Goal: Participate in discussion: Engage in conversation with other users on a specific topic

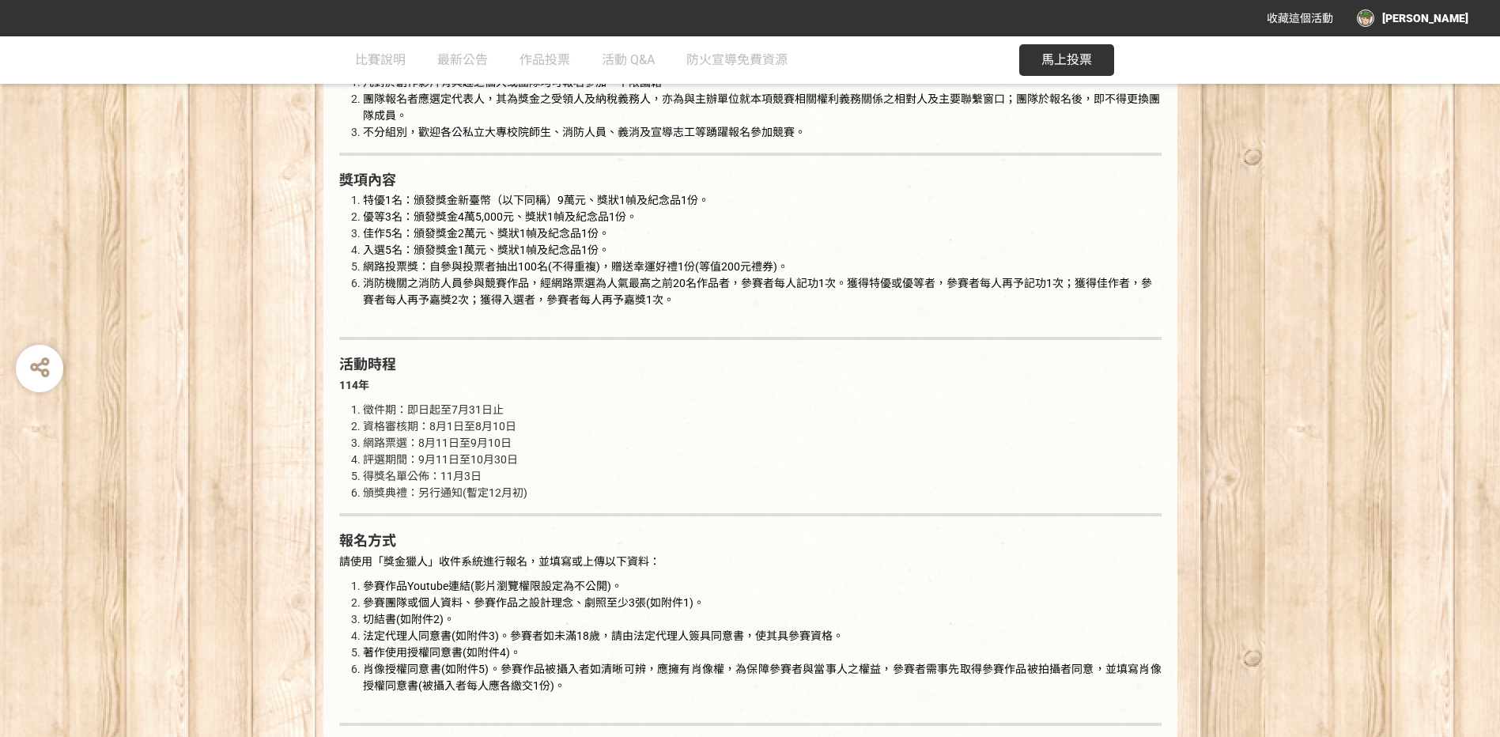
scroll to position [1107, 0]
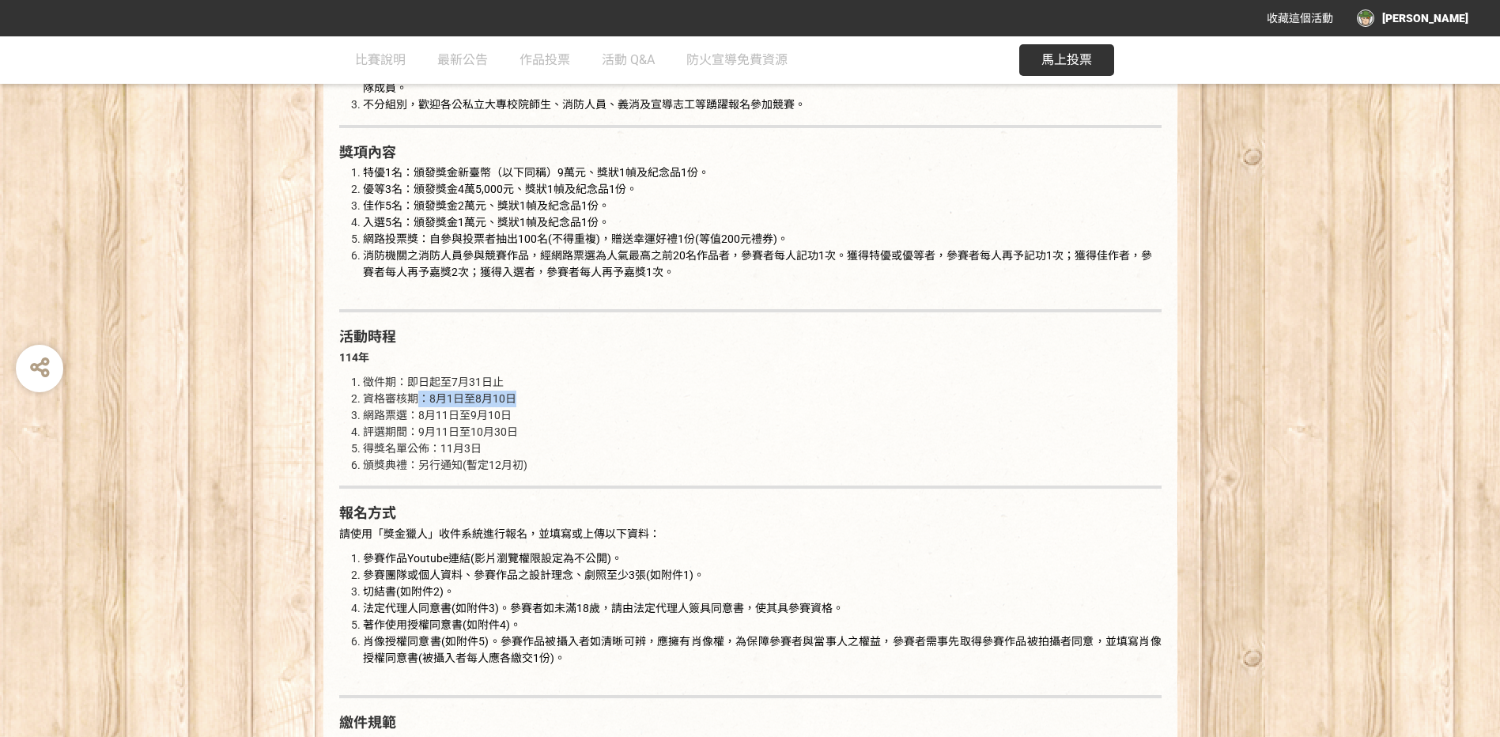
drag, startPoint x: 421, startPoint y: 402, endPoint x: 541, endPoint y: 402, distance: 120.2
click at [541, 402] on li "資格審核期：8月1日至8月10日" at bounding box center [762, 399] width 799 height 17
drag, startPoint x: 541, startPoint y: 402, endPoint x: 506, endPoint y: 451, distance: 59.5
click at [506, 451] on li "得獎名單公佈：11月3日" at bounding box center [762, 448] width 799 height 17
drag, startPoint x: 413, startPoint y: 414, endPoint x: 555, endPoint y: 421, distance: 142.5
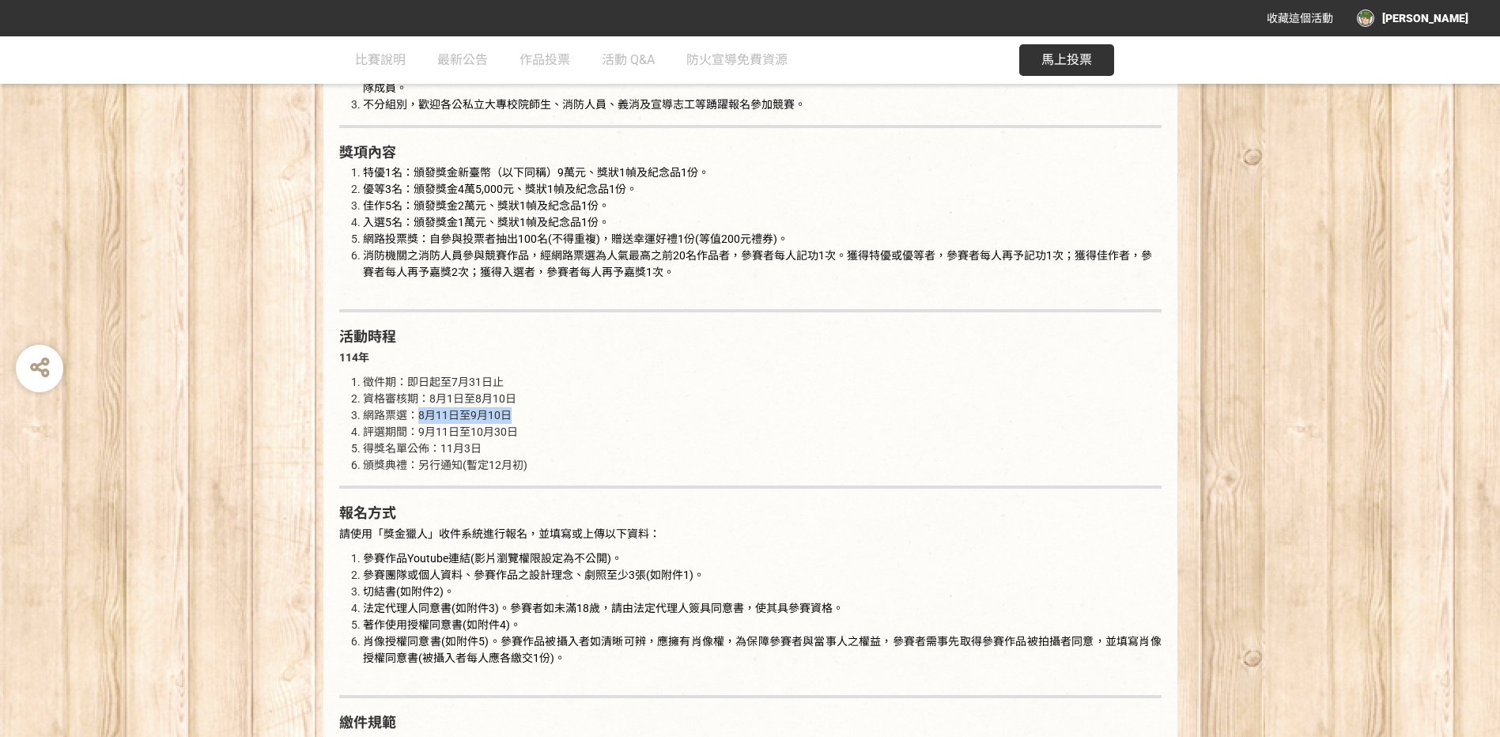
click at [555, 421] on li "網路票選：8月11日至9月10日" at bounding box center [762, 415] width 799 height 17
drag, startPoint x: 555, startPoint y: 421, endPoint x: 560, endPoint y: 462, distance: 41.4
click at [559, 462] on li "頒獎典禮：另行通知(暫定12月初)" at bounding box center [762, 465] width 799 height 17
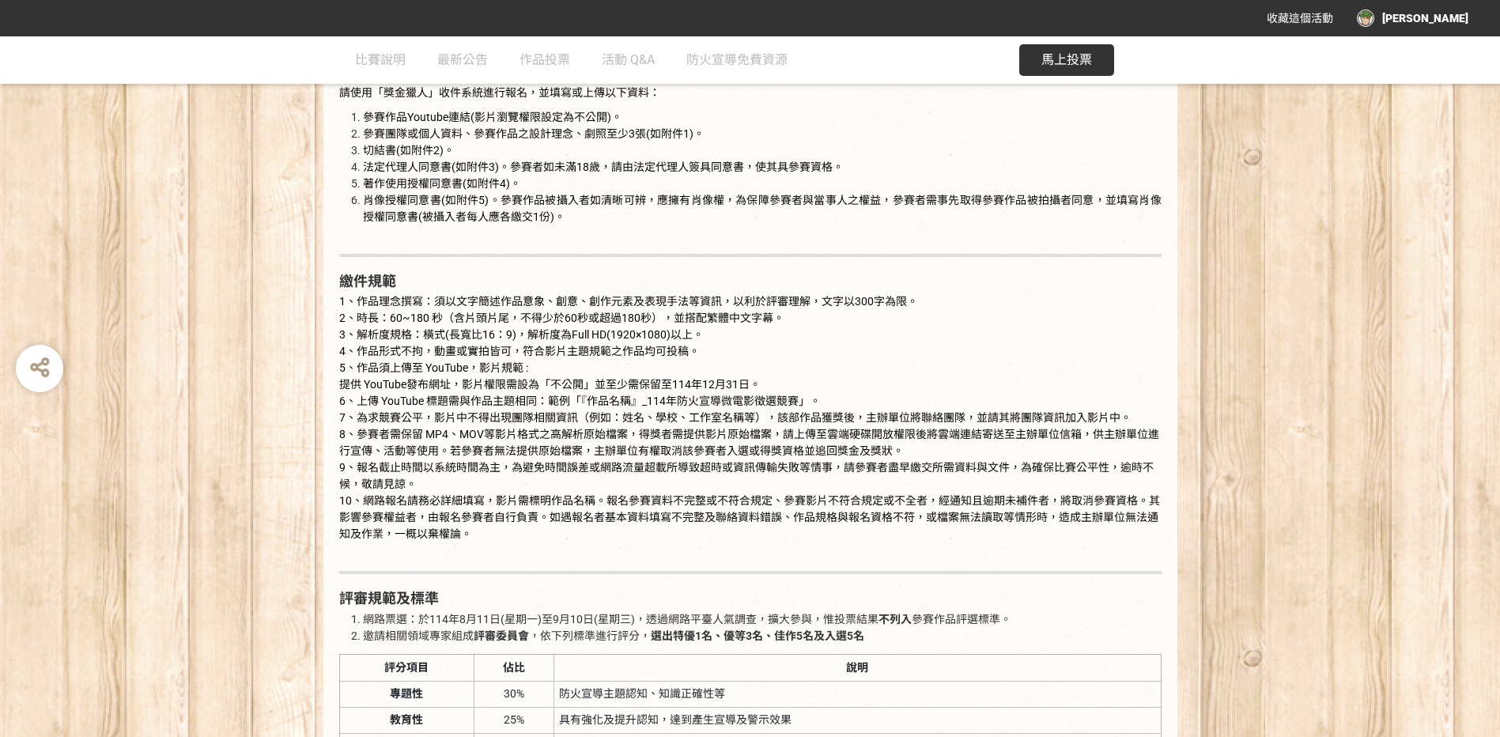
scroll to position [1581, 0]
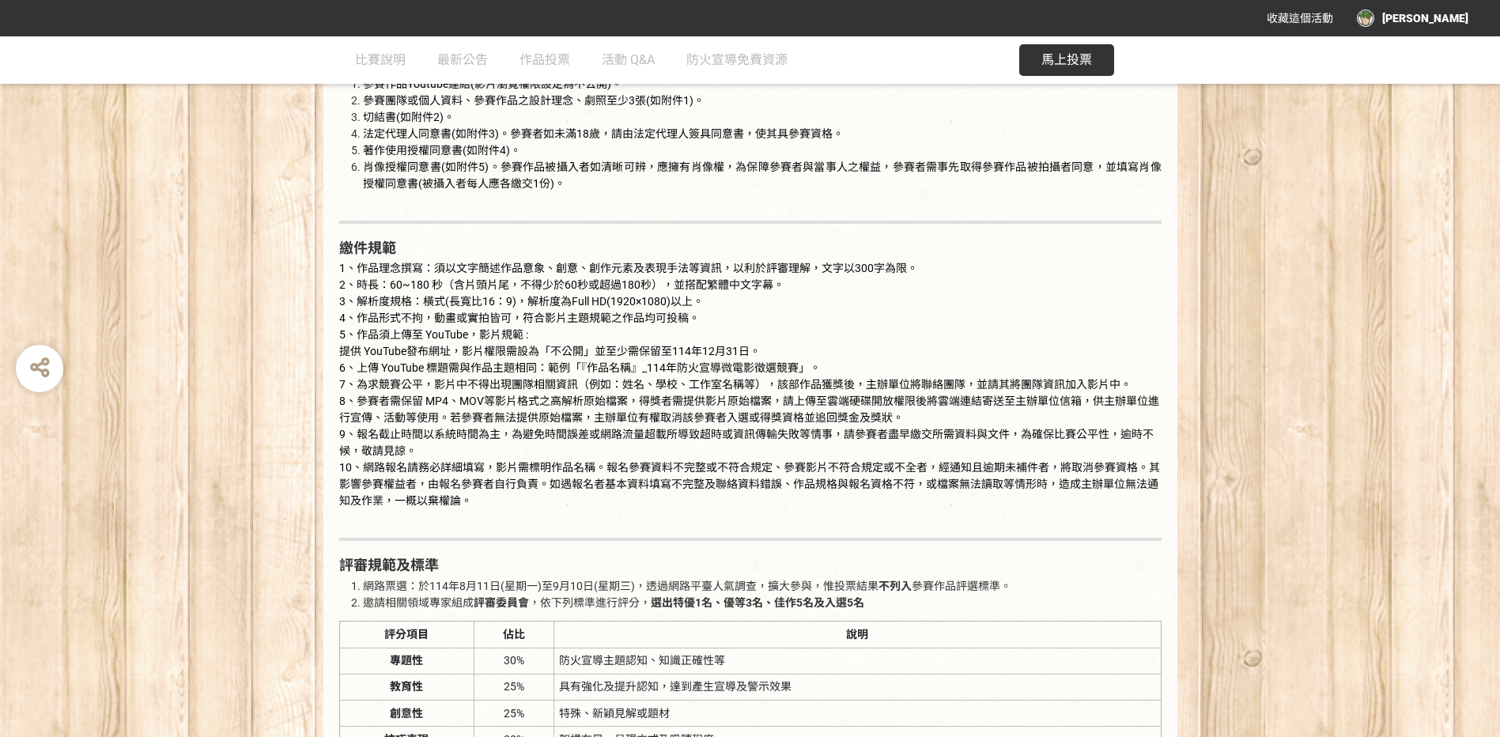
click at [1463, 17] on div "[PERSON_NAME]" at bounding box center [1412, 17] width 111 height 17
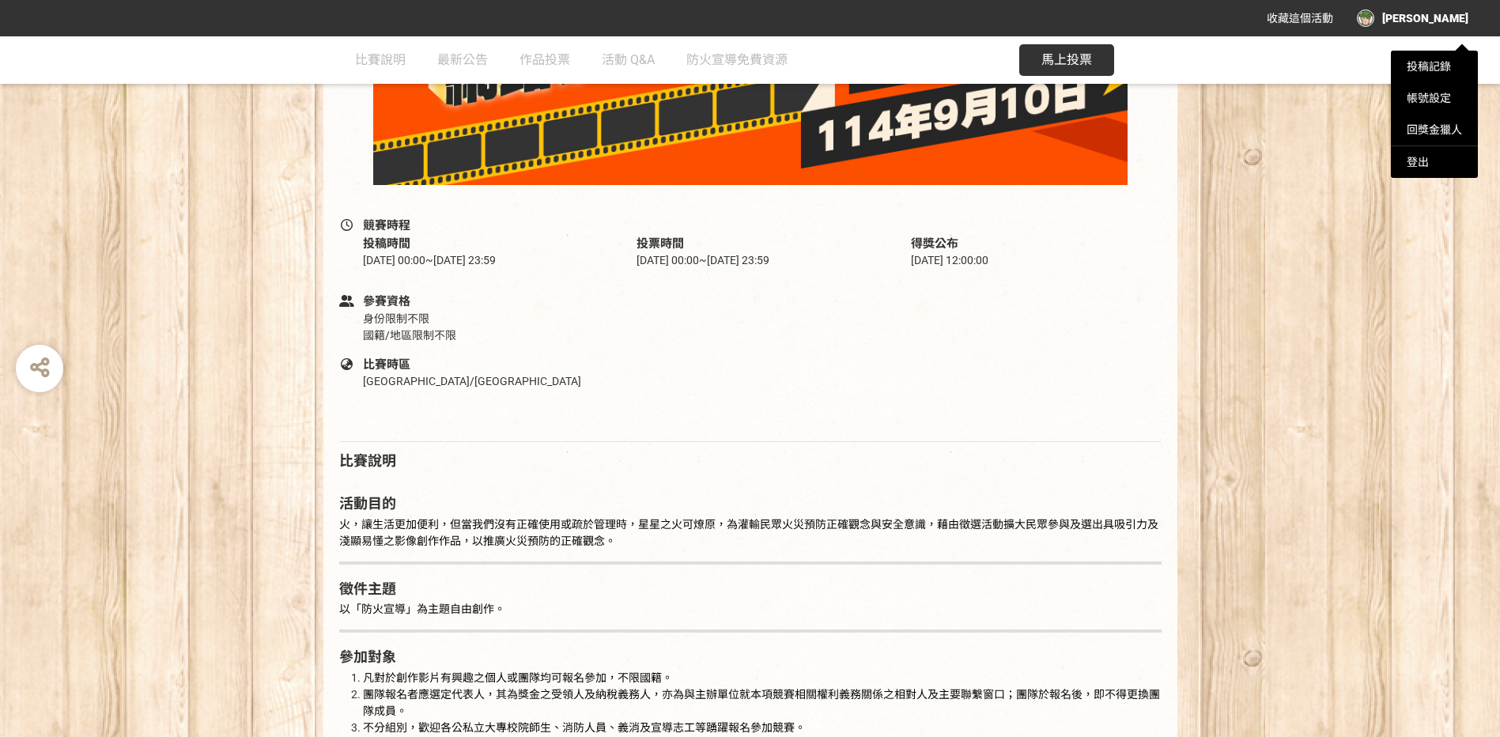
scroll to position [395, 0]
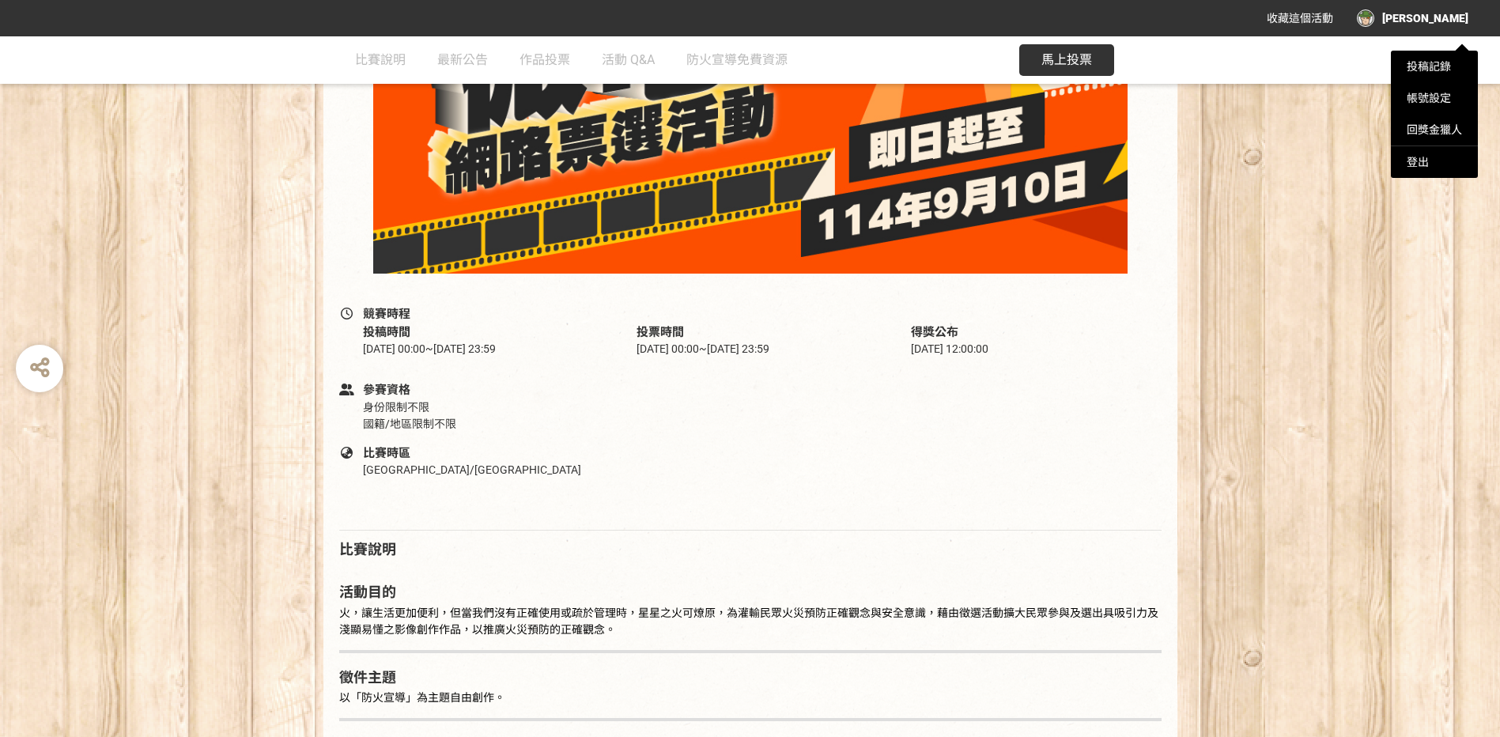
click at [1068, 65] on div at bounding box center [750, 368] width 1500 height 737
click at [1067, 64] on span "馬上投票" at bounding box center [1066, 59] width 51 height 15
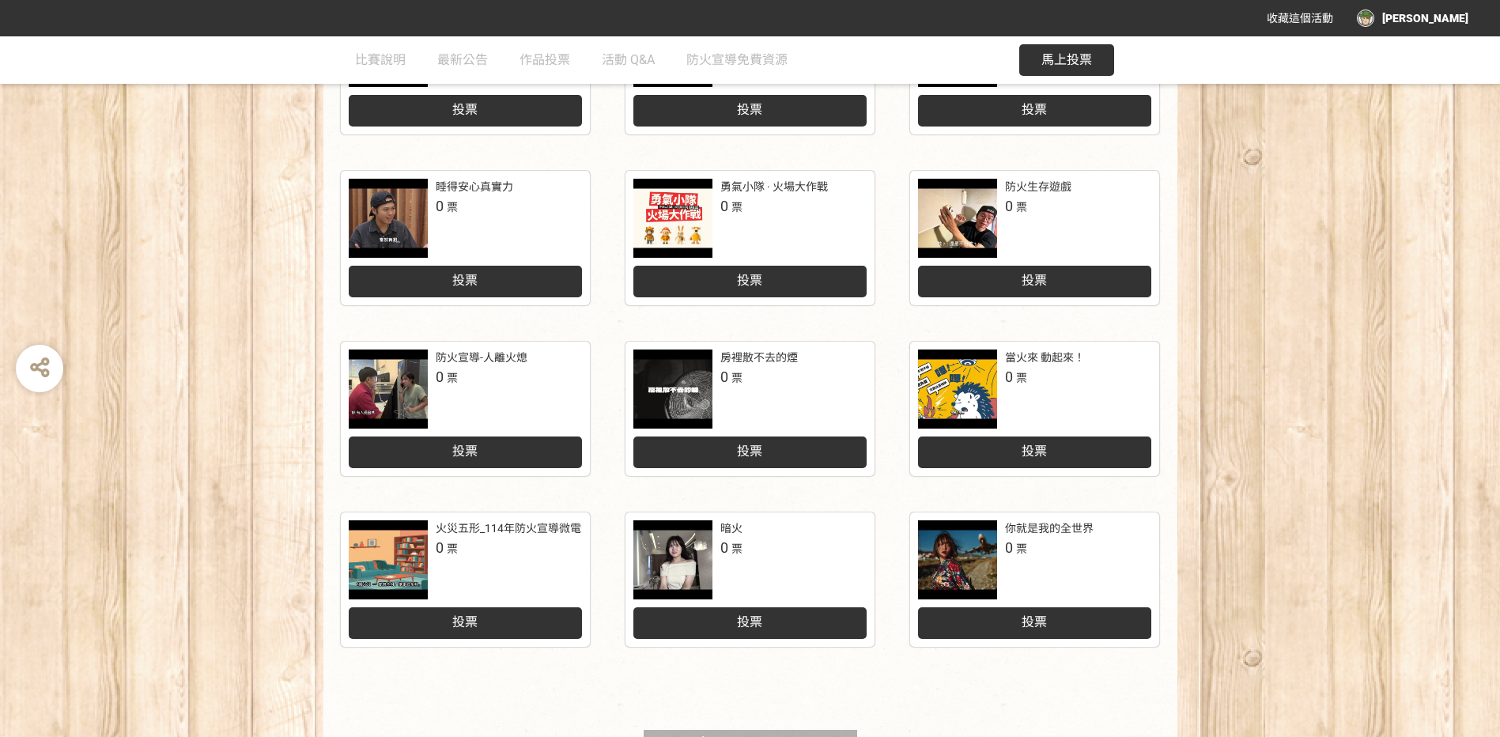
scroll to position [633, 0]
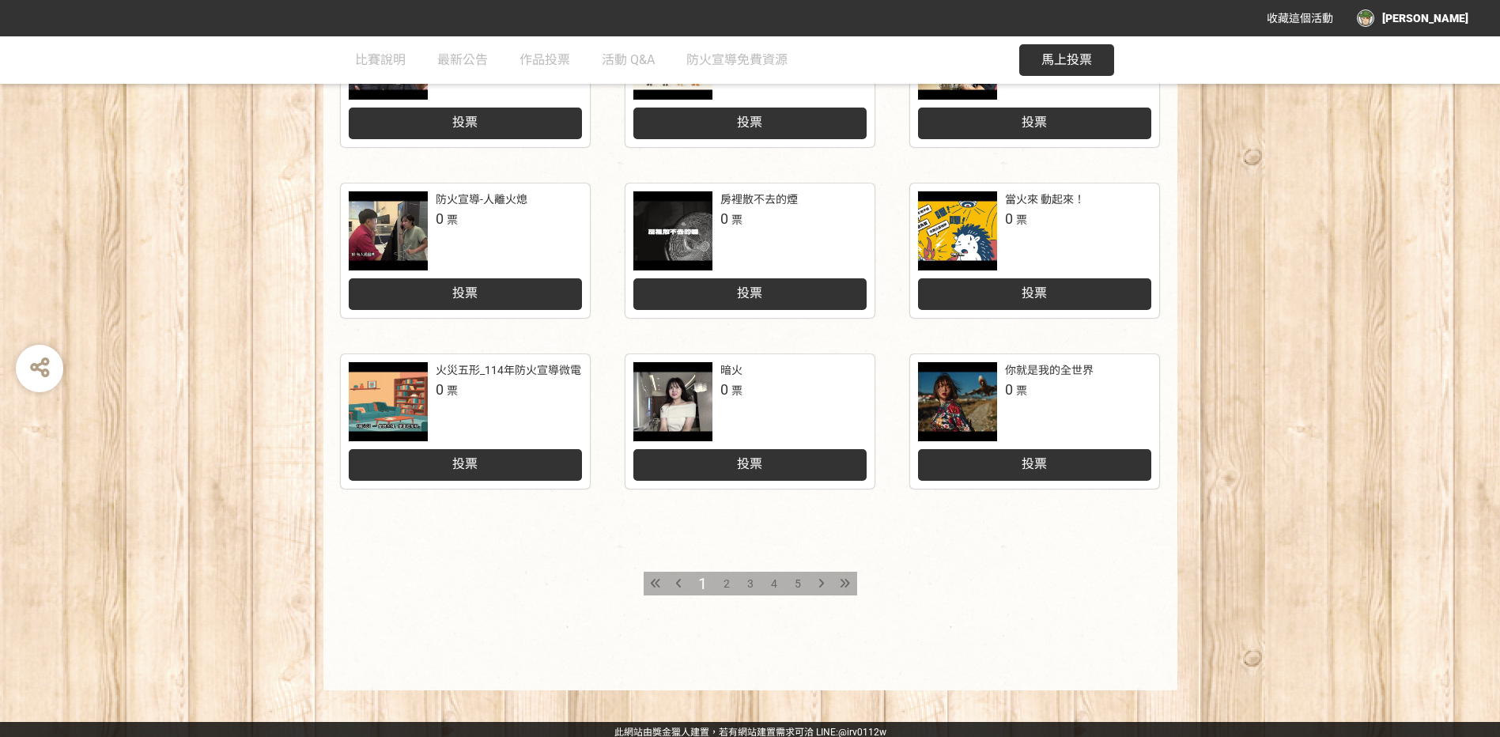
click at [725, 582] on span "2" at bounding box center [727, 583] width 6 height 13
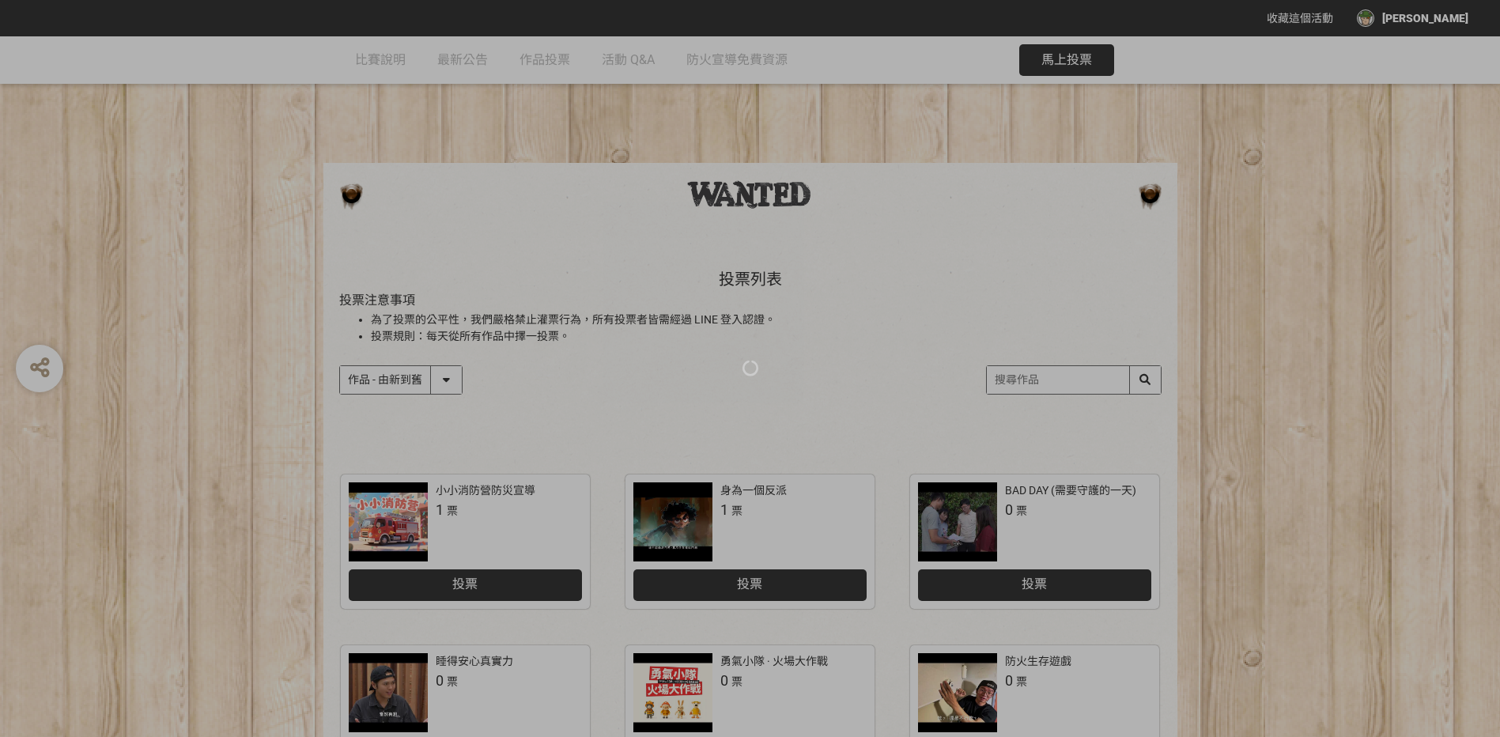
click at [760, 343] on div at bounding box center [750, 368] width 1500 height 737
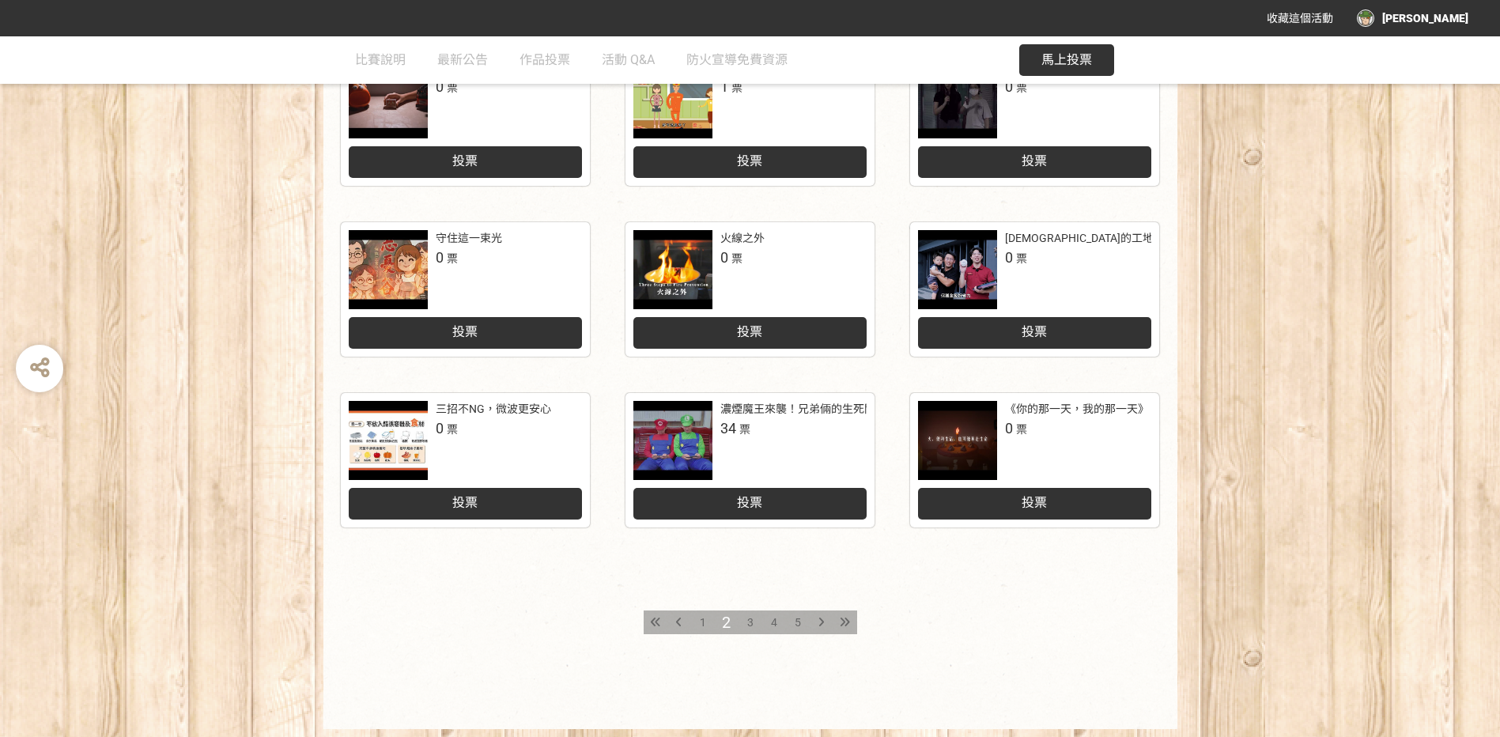
scroll to position [638, 0]
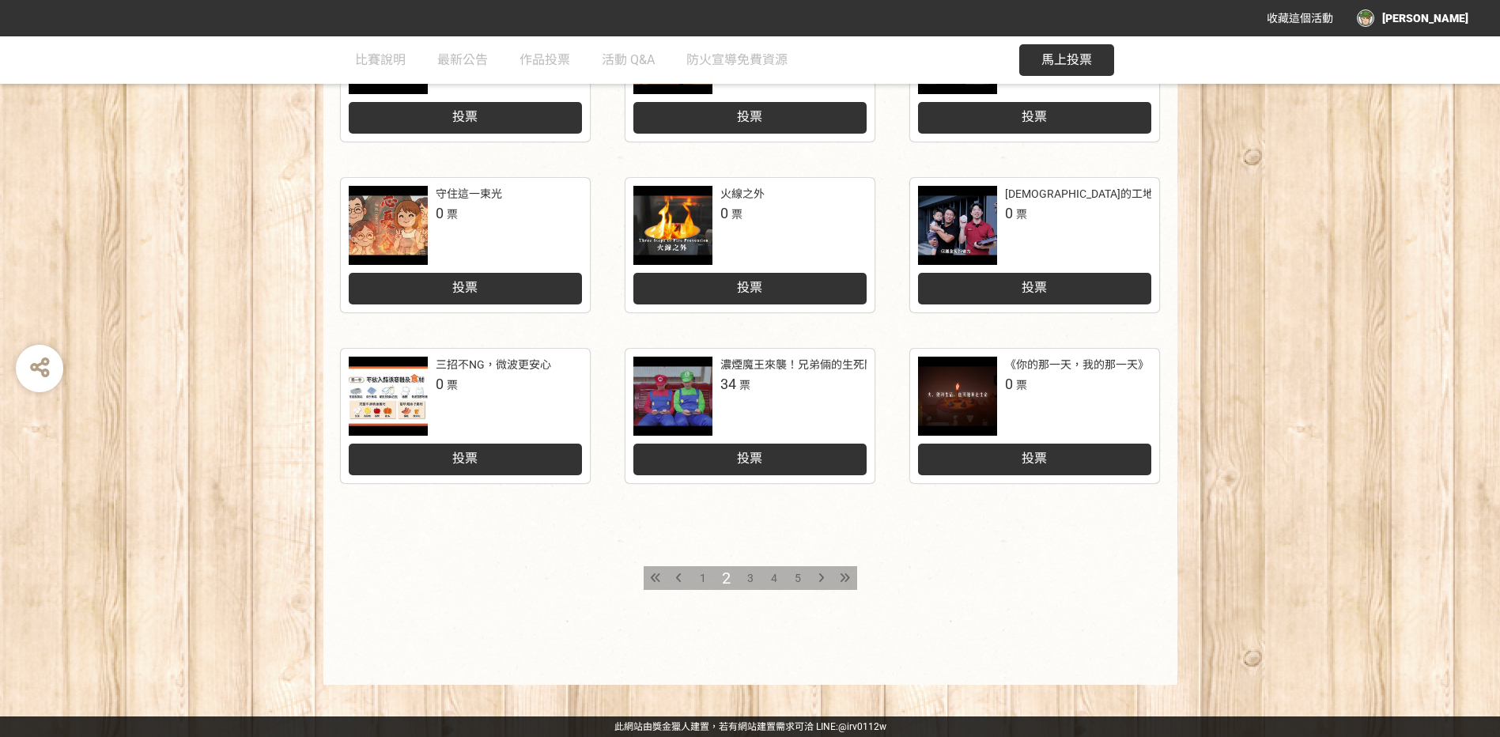
click at [744, 579] on div "3" at bounding box center [751, 578] width 24 height 24
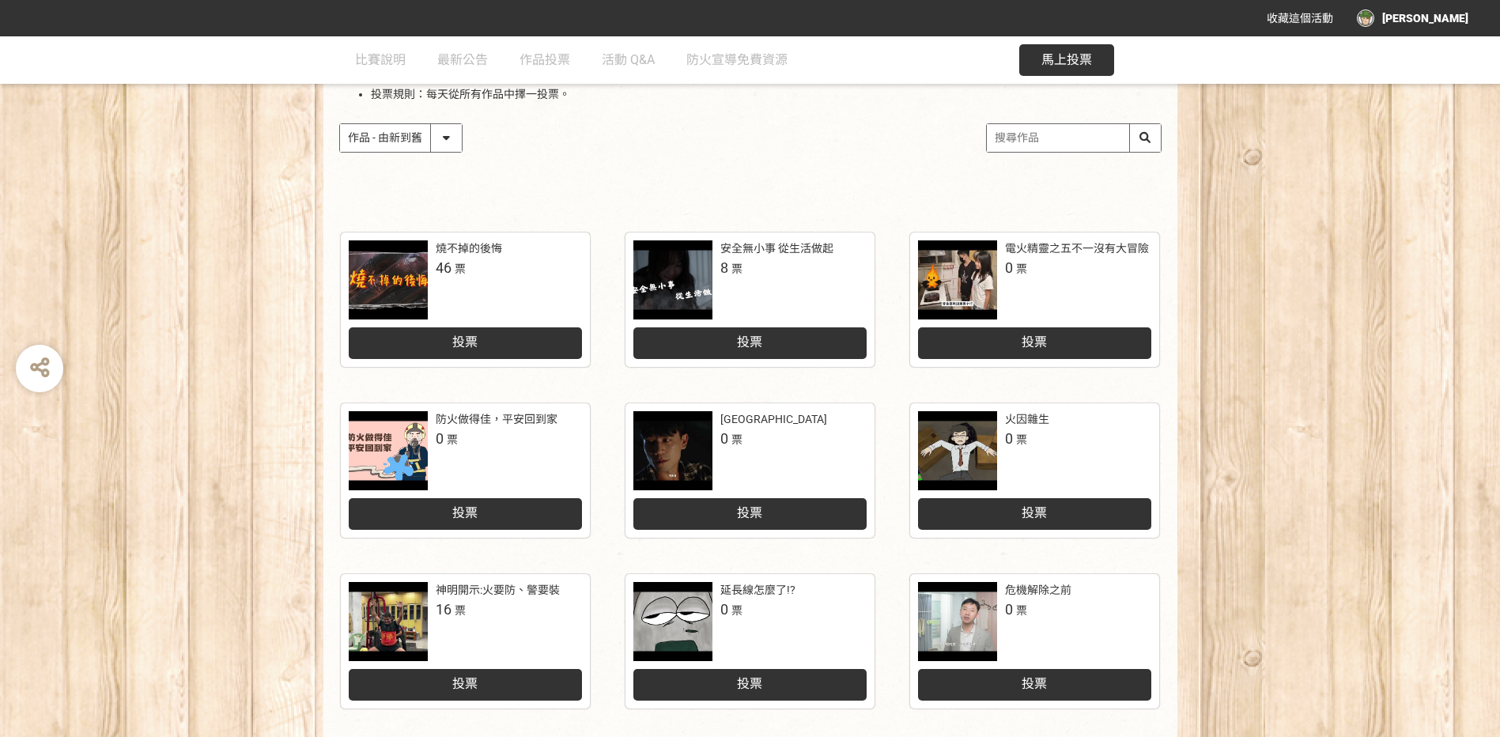
scroll to position [474, 0]
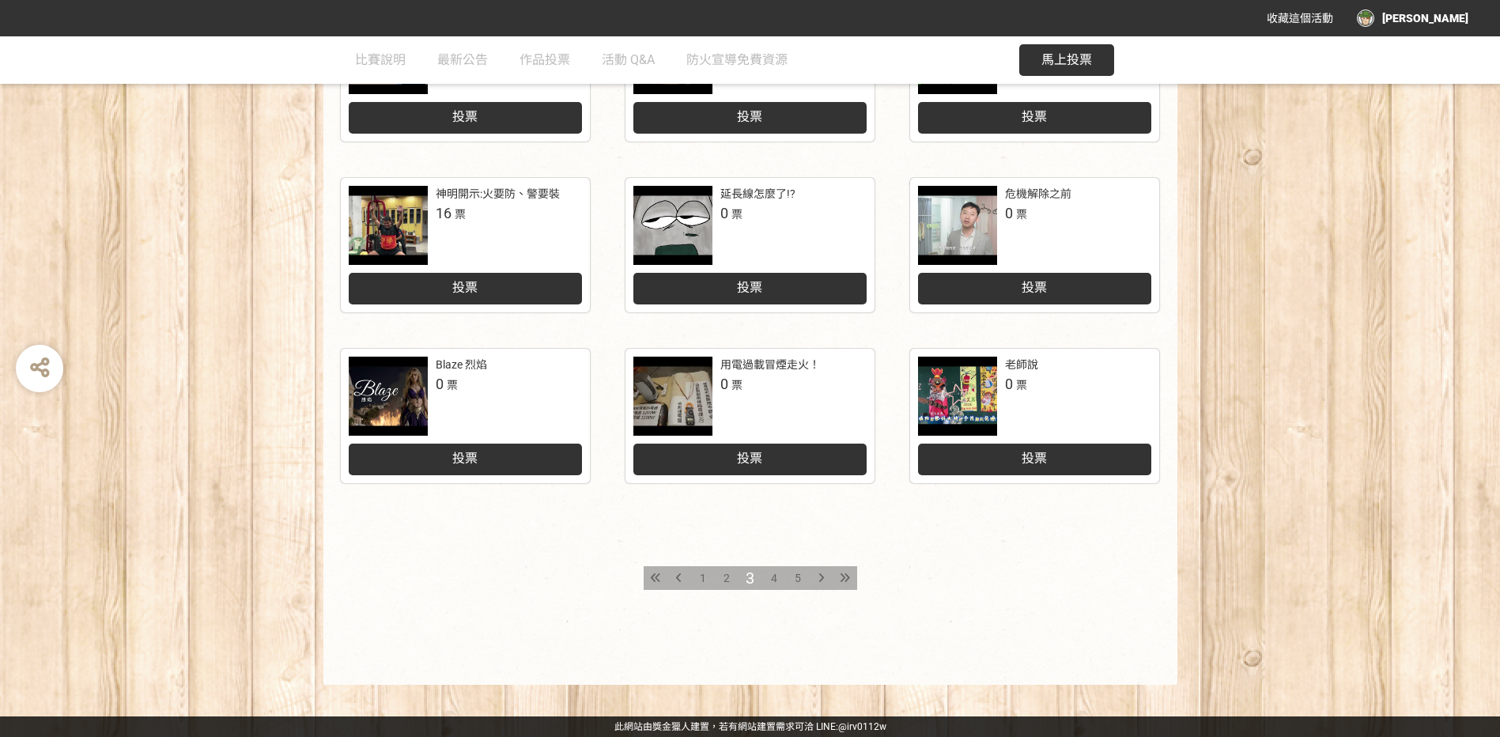
click at [768, 576] on div "4" at bounding box center [774, 578] width 24 height 24
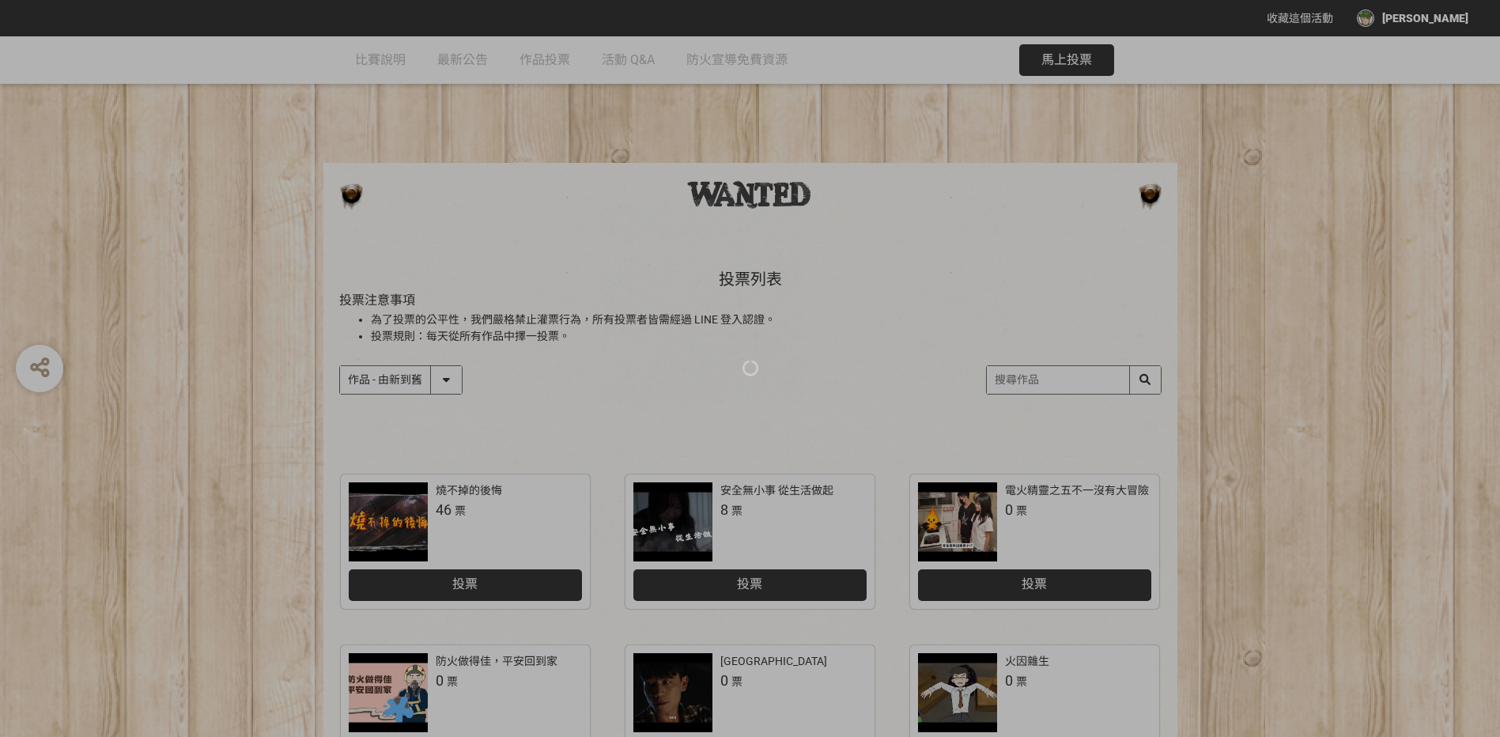
click at [1442, 436] on div at bounding box center [750, 368] width 1500 height 737
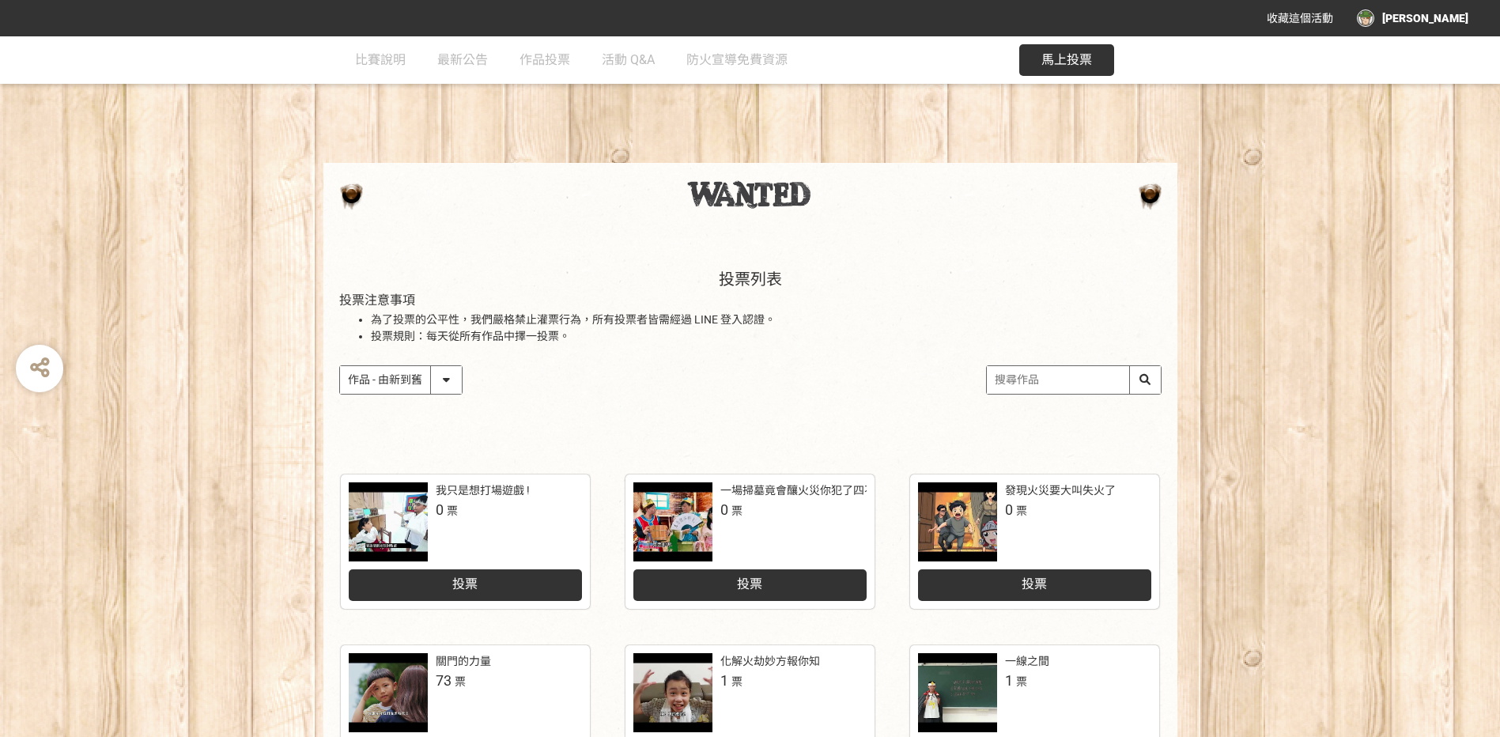
click at [1274, 420] on div "投票列表 投票注意事項 為了投票的公平性，我們嚴格禁止灌票行為，所有投票者皆需經過 LINE 登入認證。 投票規則：每天從所有作品中擇一投票。 作品 - 由新…" at bounding box center [750, 348] width 1500 height 220
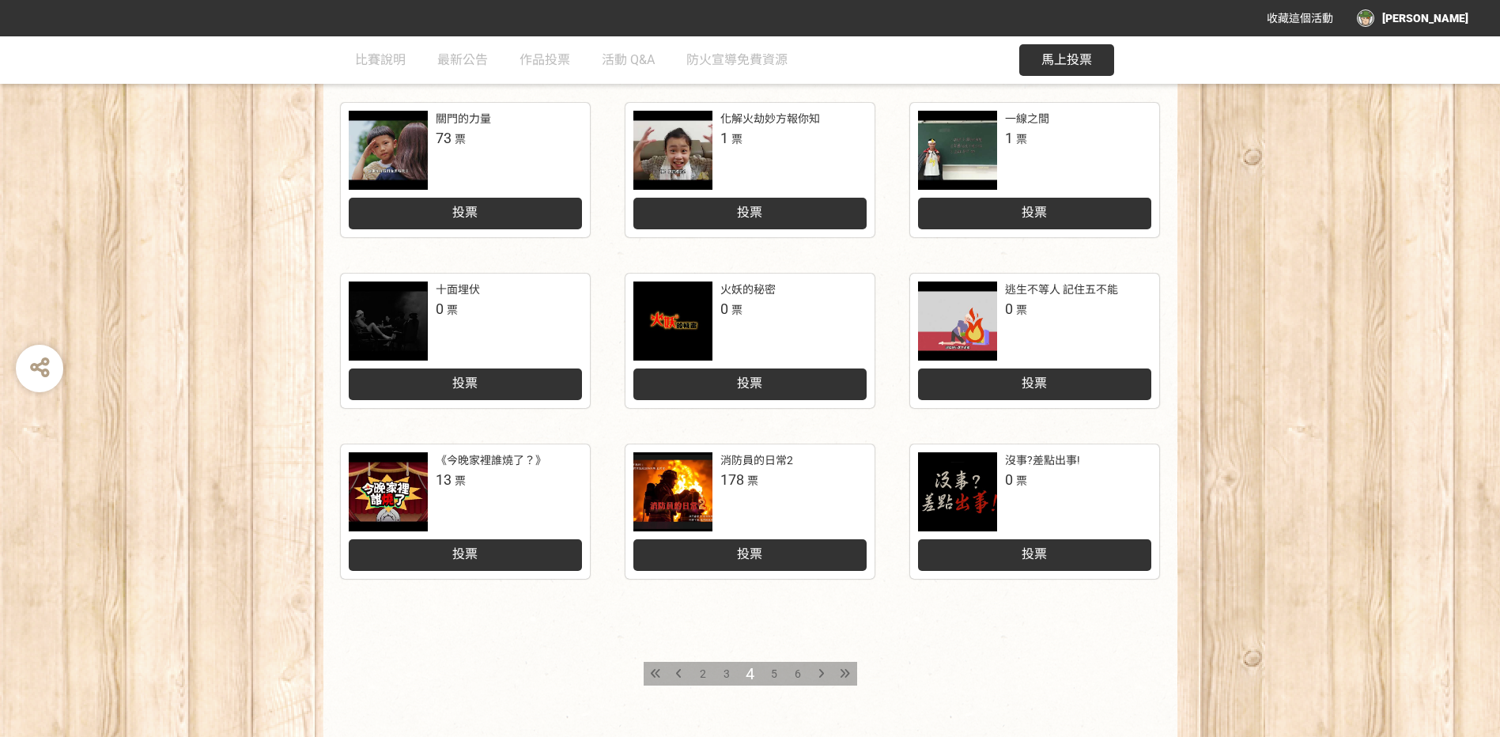
scroll to position [554, 0]
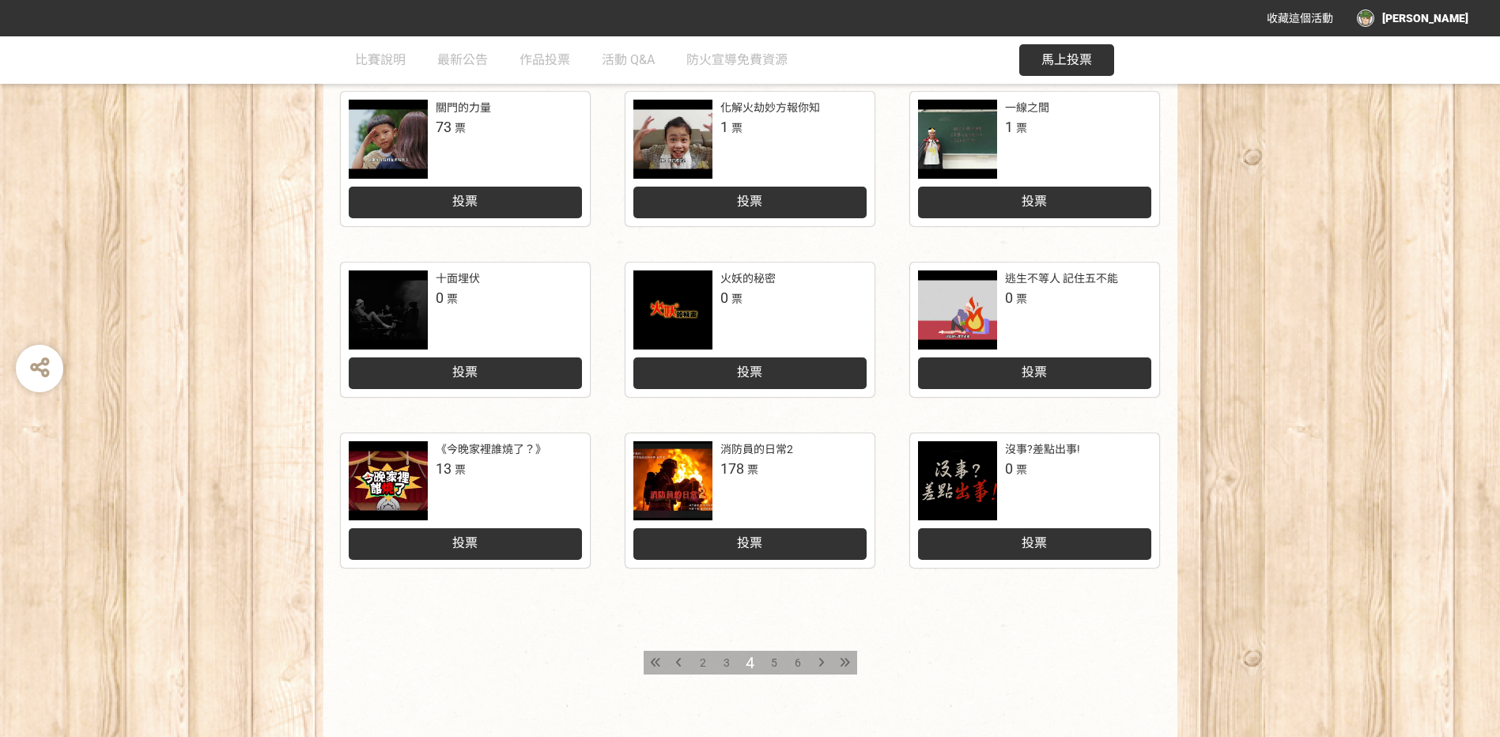
click at [775, 658] on span "5" at bounding box center [774, 662] width 6 height 13
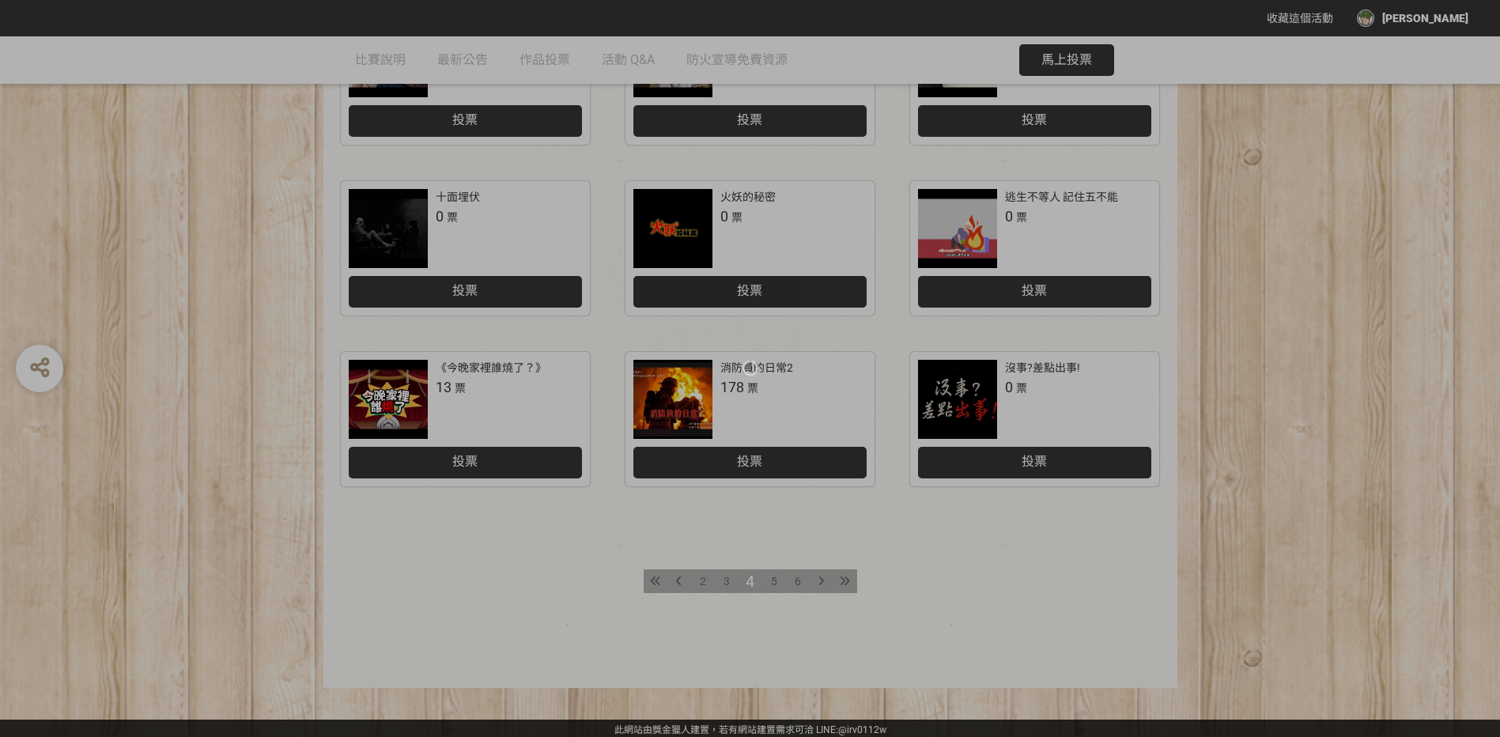
scroll to position [638, 0]
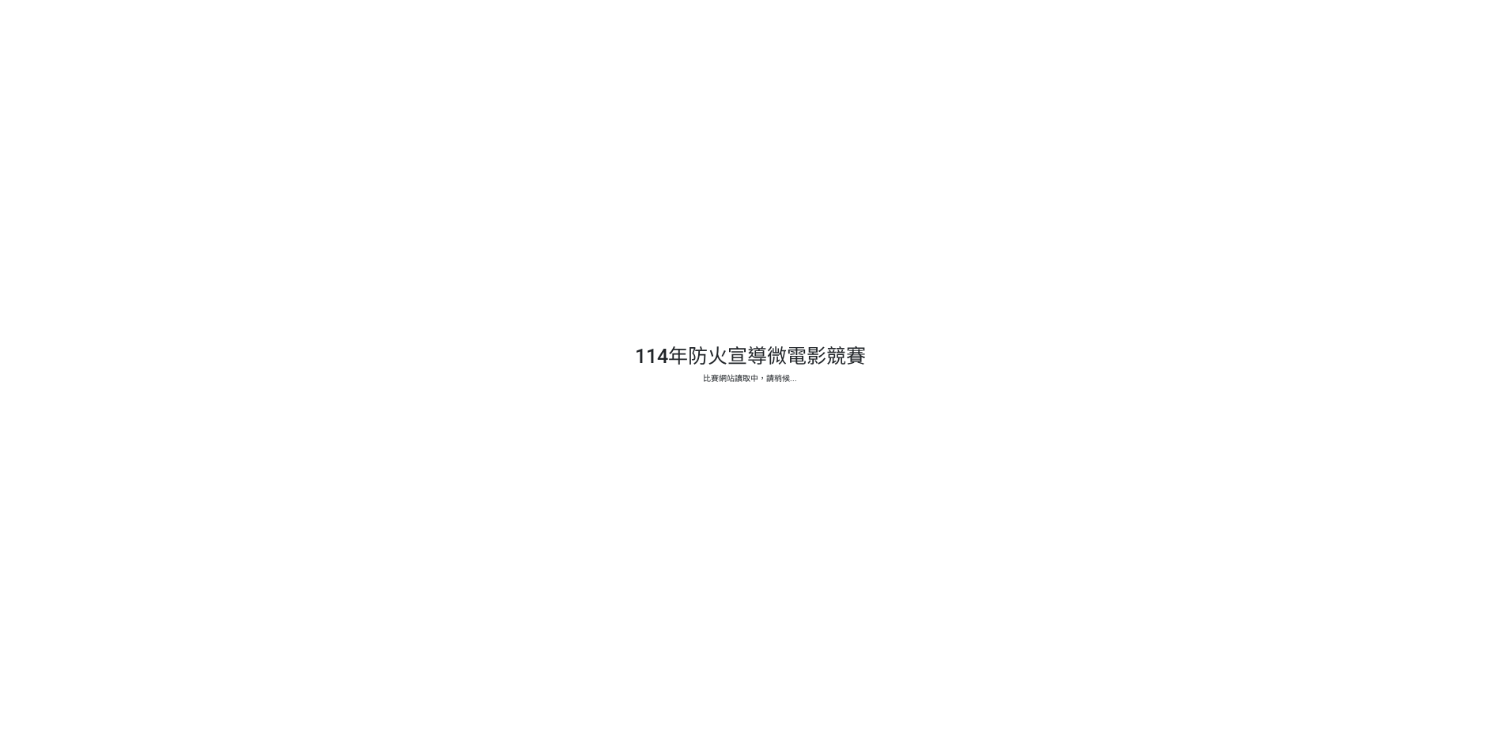
click at [1339, 310] on div at bounding box center [750, 368] width 1500 height 737
drag, startPoint x: 766, startPoint y: 379, endPoint x: 720, endPoint y: 387, distance: 47.3
click at [720, 387] on div at bounding box center [750, 368] width 1500 height 737
